Goal: Task Accomplishment & Management: Manage account settings

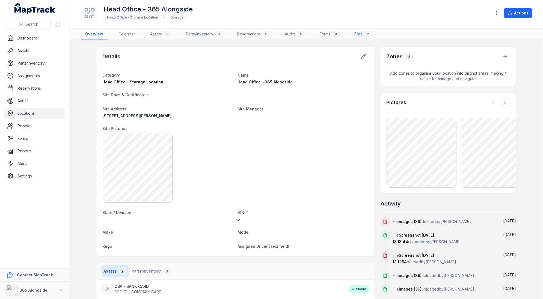
click at [359, 32] on link "Files 2" at bounding box center [363, 34] width 26 height 11
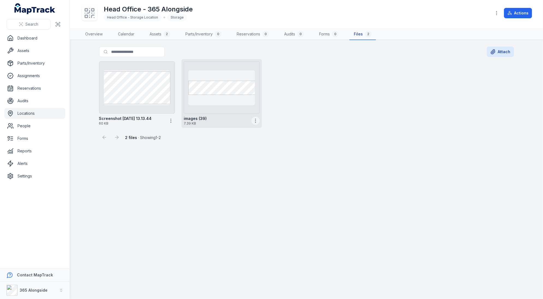
click at [255, 121] on icon "button" at bounding box center [255, 120] width 5 height 5
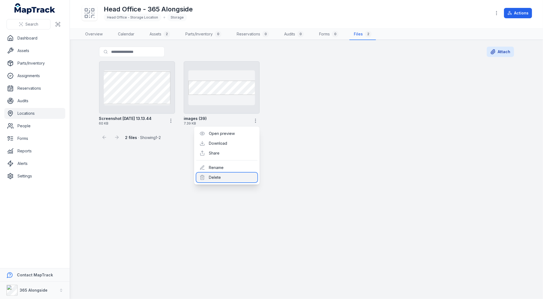
click at [234, 174] on div "Delete" at bounding box center [226, 178] width 61 height 10
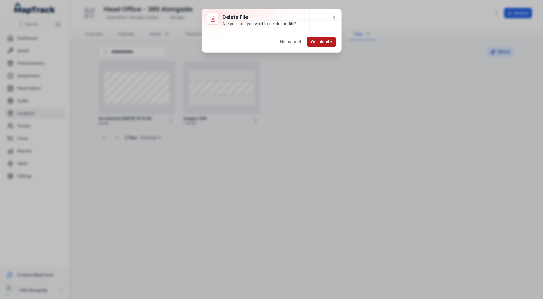
click at [321, 43] on button "Yes, delete" at bounding box center [321, 42] width 29 height 10
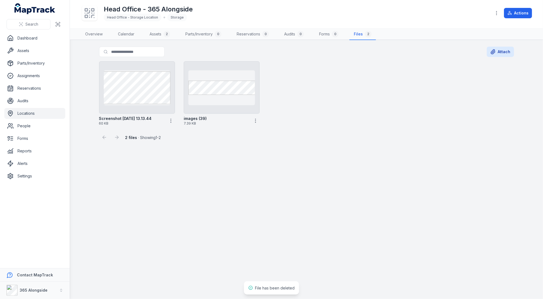
click at [301, 133] on div "Delete file Are you sure you want to delete this file? No, cancel Yes, delete" at bounding box center [271, 149] width 543 height 299
click at [93, 30] on link "Overview" at bounding box center [94, 34] width 26 height 11
